Goal: Task Accomplishment & Management: Use online tool/utility

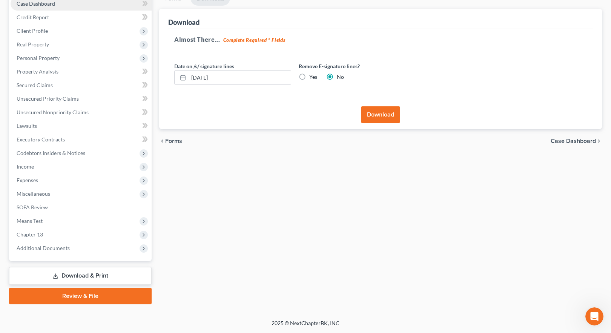
click at [32, 5] on span "Case Dashboard" at bounding box center [36, 3] width 38 height 6
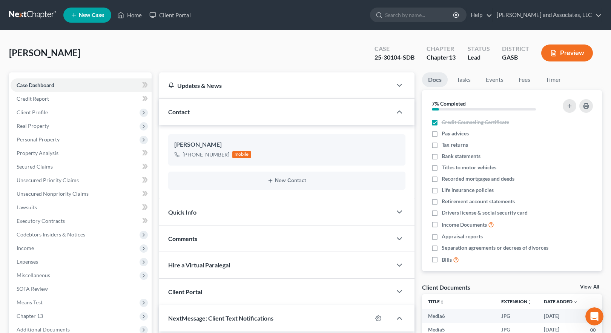
scroll to position [2139, 0]
click at [133, 13] on link "Home" at bounding box center [129, 15] width 32 height 14
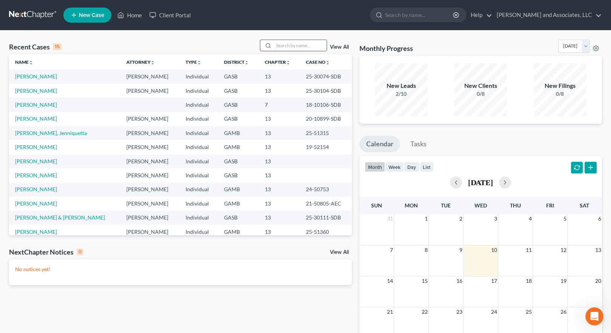
click at [285, 45] on input "search" at bounding box center [300, 45] width 53 height 11
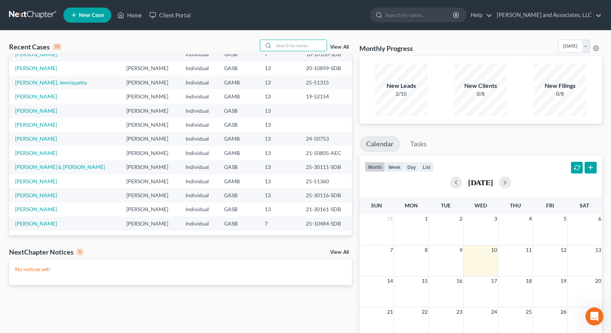
scroll to position [52, 0]
click at [48, 195] on link "[PERSON_NAME]" at bounding box center [36, 194] width 42 height 6
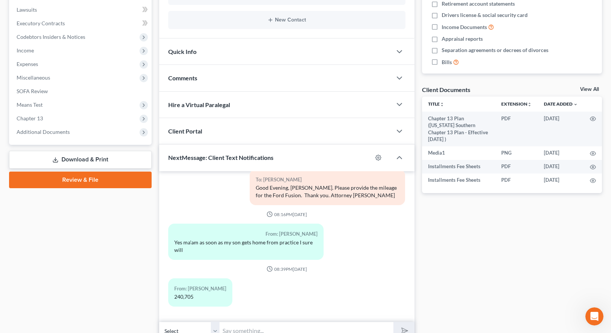
scroll to position [226, 0]
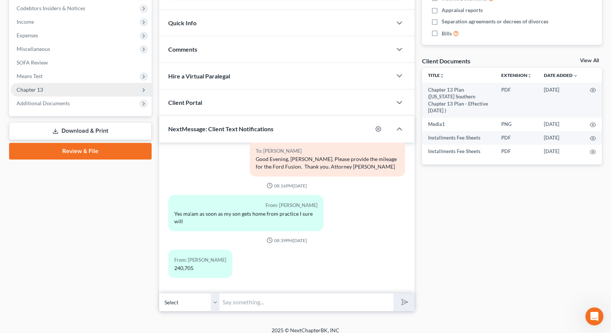
click at [37, 90] on span "Chapter 13" at bounding box center [30, 89] width 26 height 6
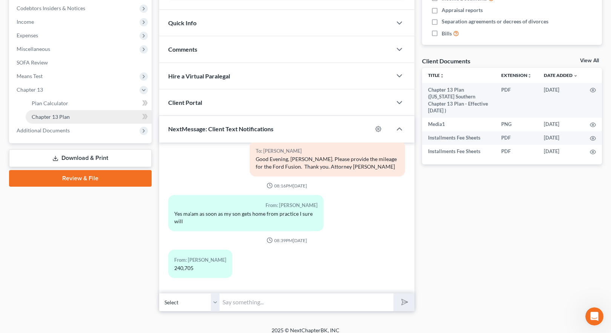
click at [65, 118] on span "Chapter 13 Plan" at bounding box center [51, 116] width 38 height 6
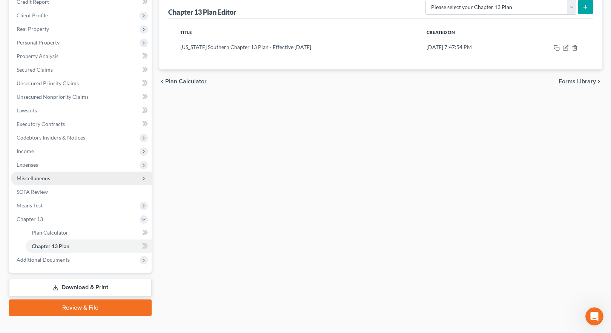
scroll to position [109, 0]
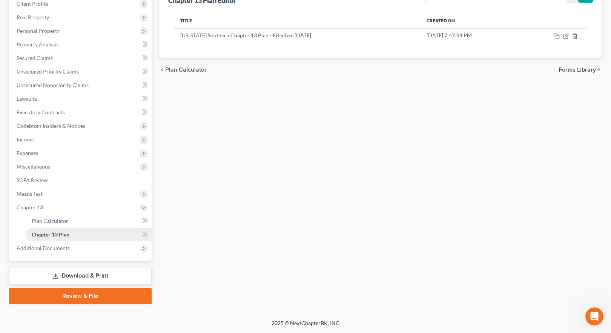
click at [61, 233] on span "Chapter 13 Plan" at bounding box center [51, 234] width 38 height 6
click at [566, 36] on icon "button" at bounding box center [565, 35] width 3 height 3
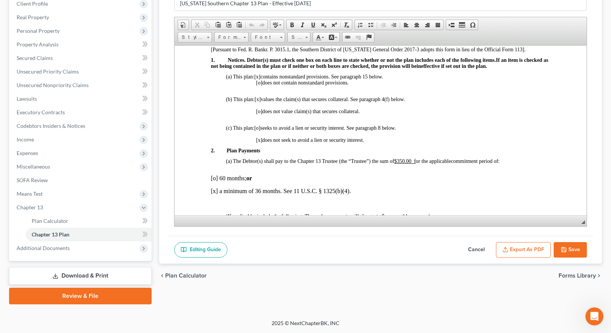
scroll to position [188, 0]
click at [259, 111] on span "[o]" at bounding box center [259, 112] width 6 height 6
click at [257, 127] on span "[o]" at bounding box center [257, 128] width 6 height 6
